Goal: Information Seeking & Learning: Learn about a topic

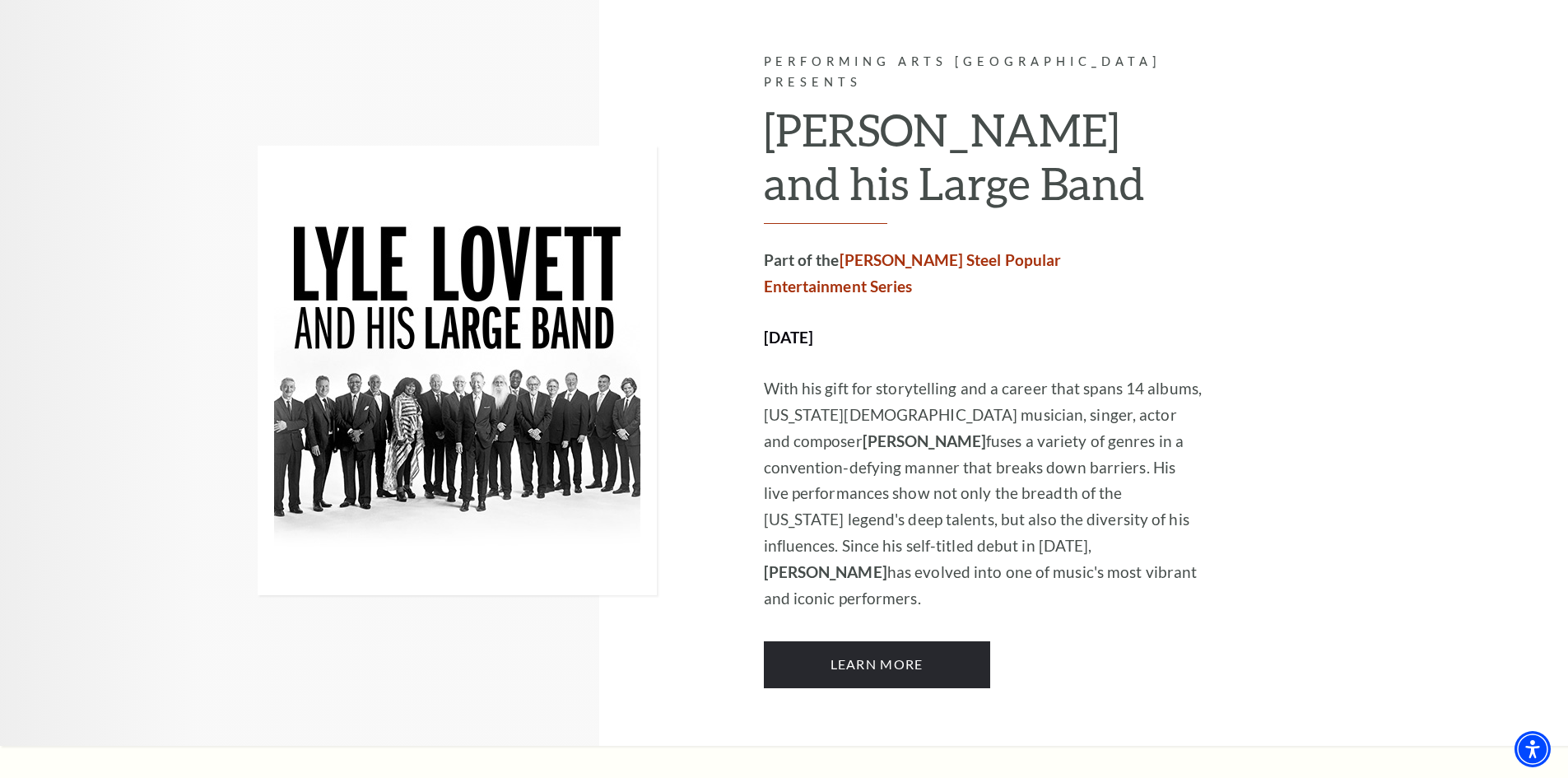
scroll to position [823, 0]
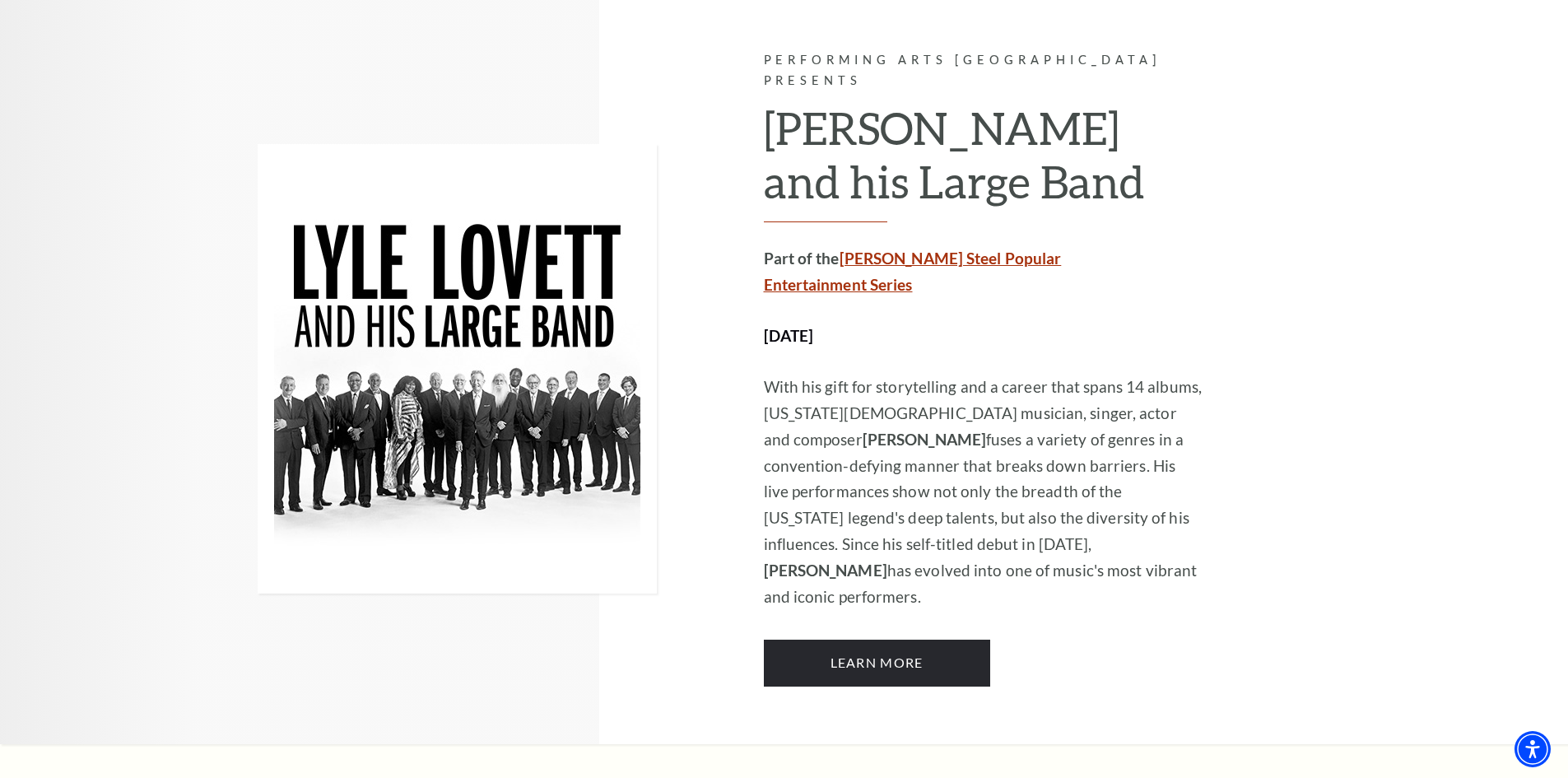
click at [922, 248] on link "Irwin Steel Popular Entertainment Series" at bounding box center [913, 271] width 298 height 45
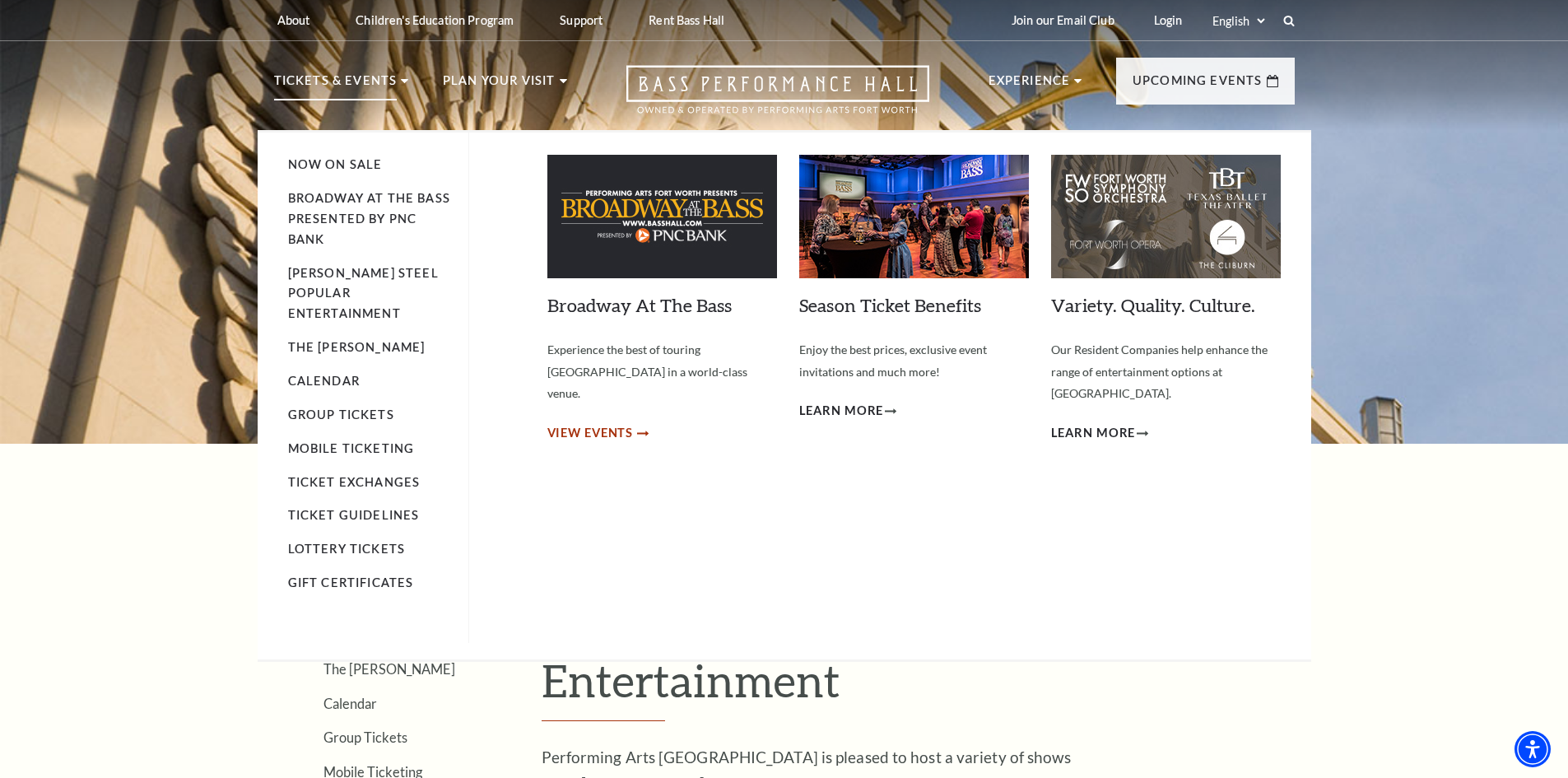
click at [591, 423] on span "View Events" at bounding box center [590, 433] width 86 height 20
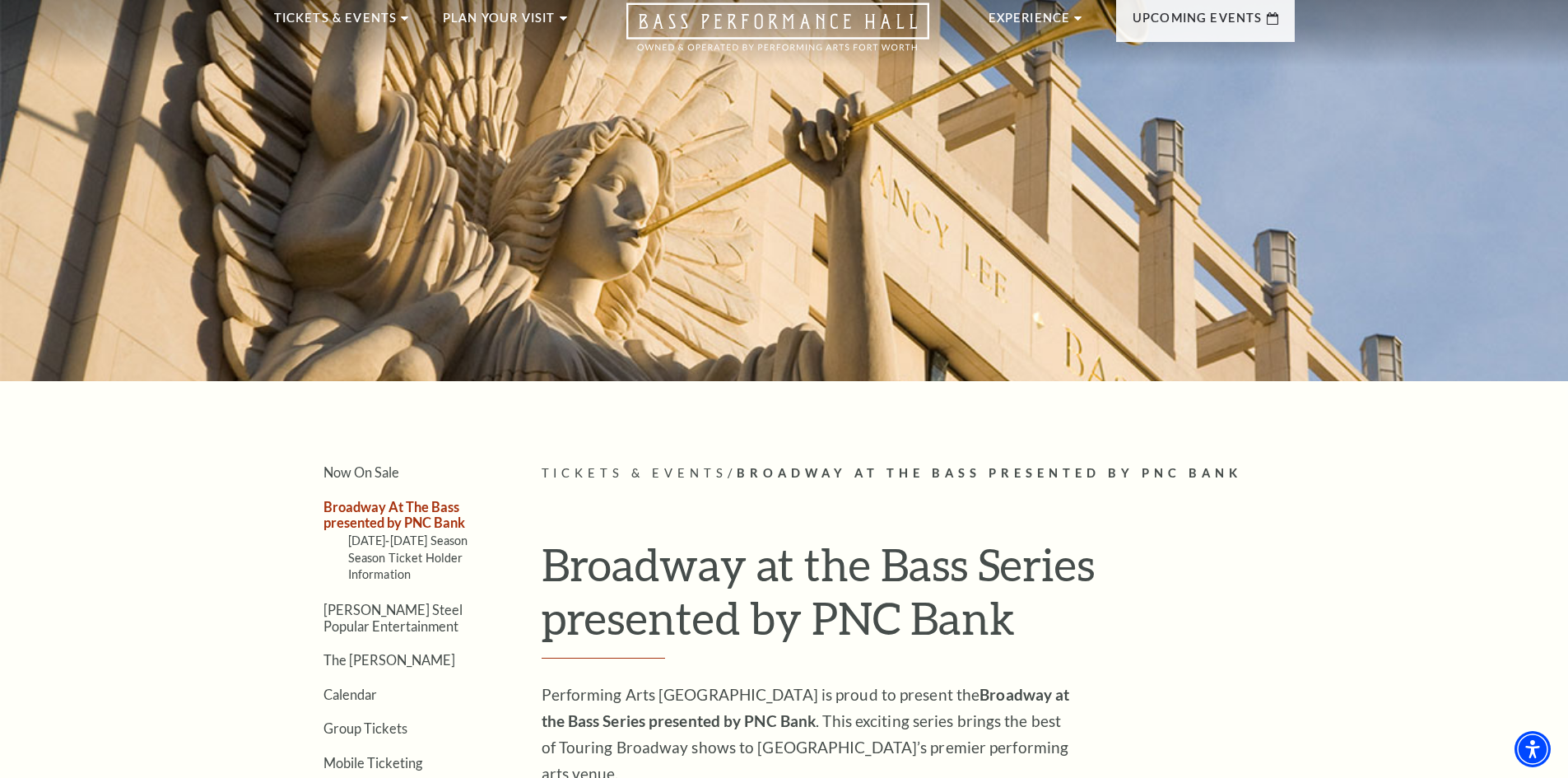
scroll to position [164, 0]
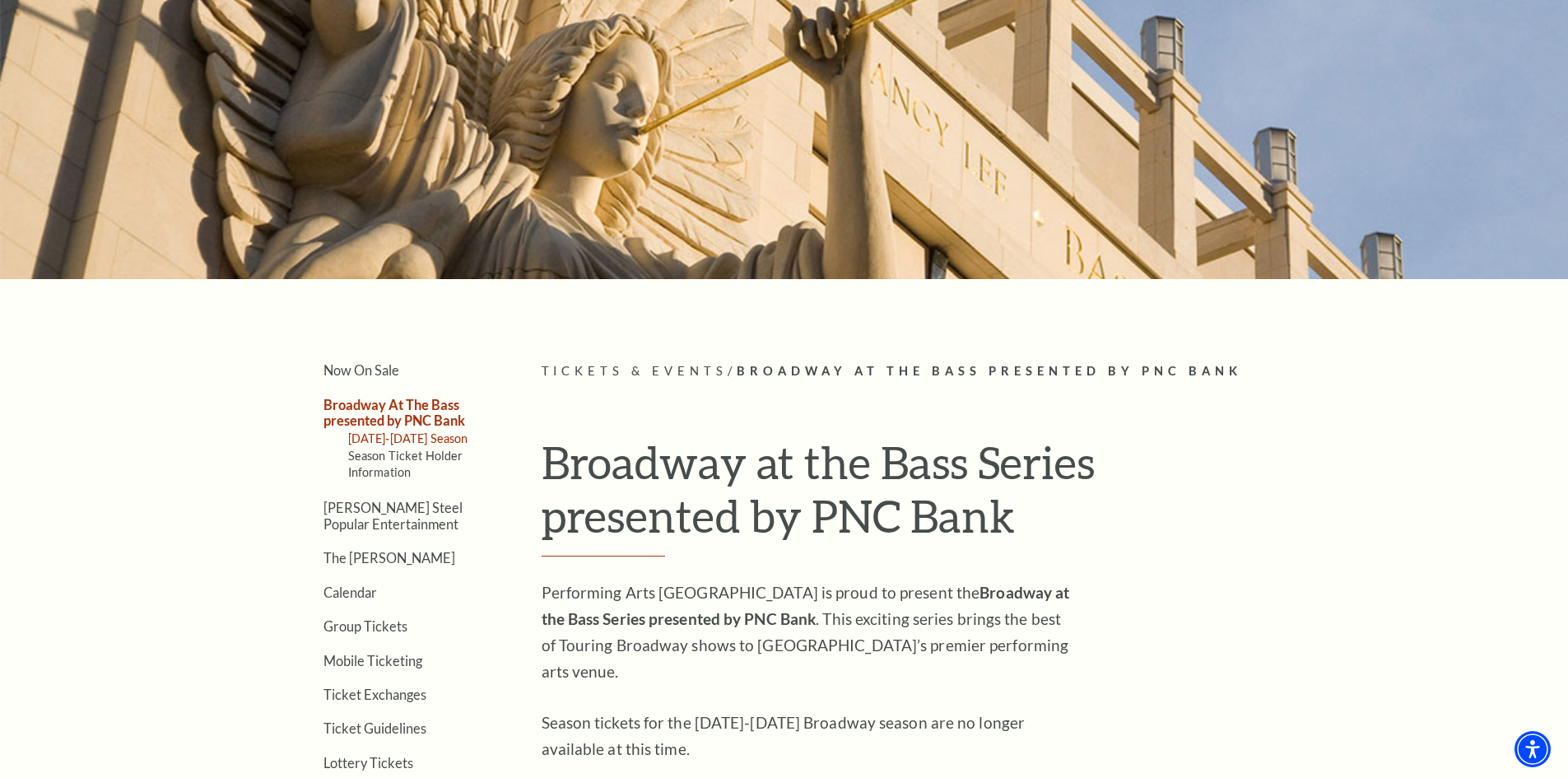
click at [411, 438] on link "2025-2026 Season" at bounding box center [408, 439] width 120 height 14
